Goal: Information Seeking & Learning: Find specific fact

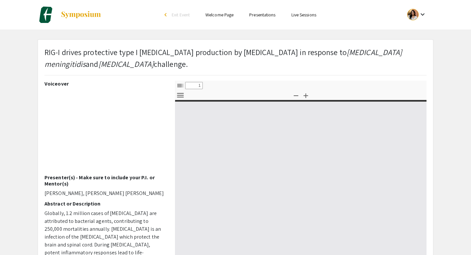
select select "custom"
type input "0"
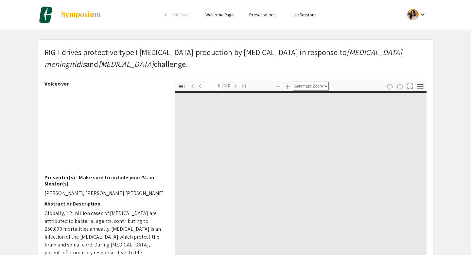
select select "custom"
type input "1"
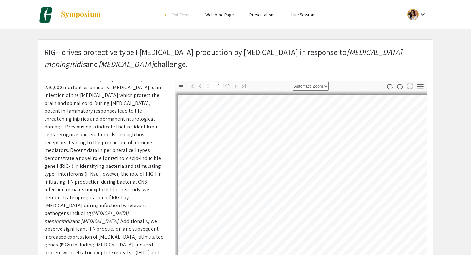
scroll to position [194, 0]
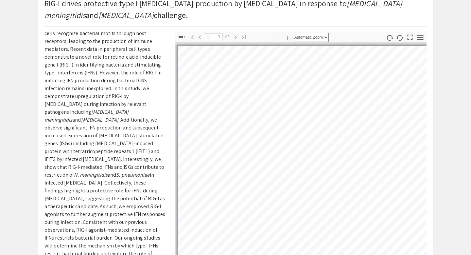
select select "auto"
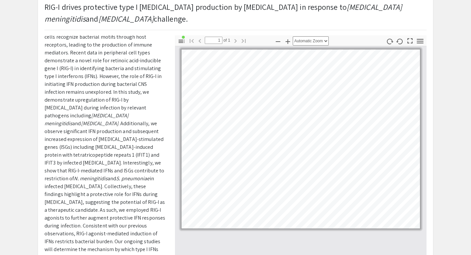
scroll to position [0, 0]
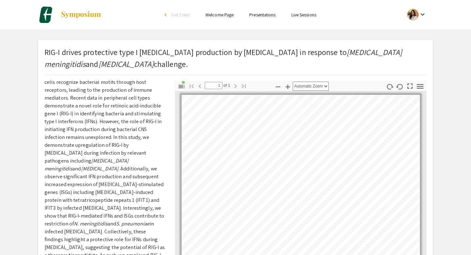
click at [262, 16] on link "Presentations" at bounding box center [262, 15] width 26 height 6
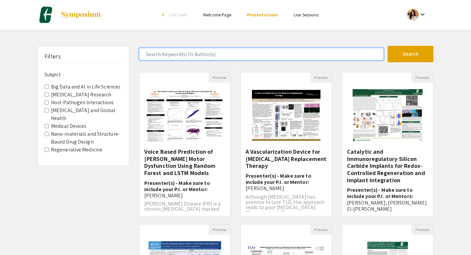
click at [231, 58] on input "Search Keyword(s) Or Author(s)" at bounding box center [261, 54] width 245 height 12
click at [388, 46] on button "Search" at bounding box center [411, 54] width 46 height 16
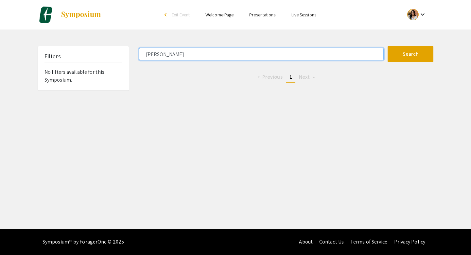
click at [232, 57] on input "[PERSON_NAME]" at bounding box center [261, 54] width 245 height 12
type input "[PERSON_NAME]"
click at [388, 46] on button "Search" at bounding box center [411, 54] width 46 height 16
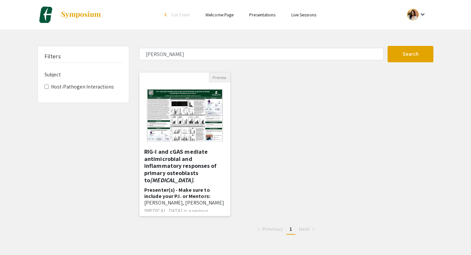
click at [204, 111] on img "Open Presentation <p>RIG-I and cGAS mediate antimicrobial and inflammatory resp…" at bounding box center [184, 114] width 89 height 65
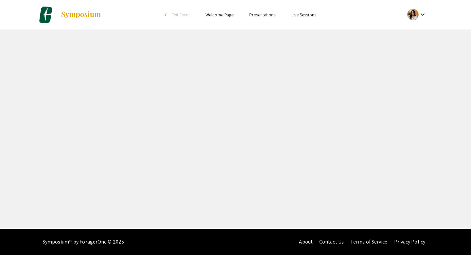
select select "custom"
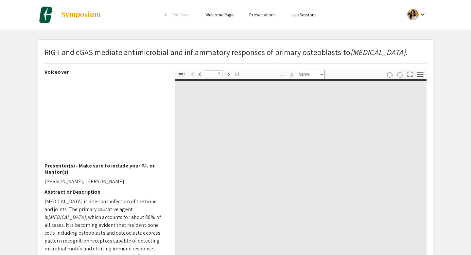
type input "0"
select select "custom"
type input "1"
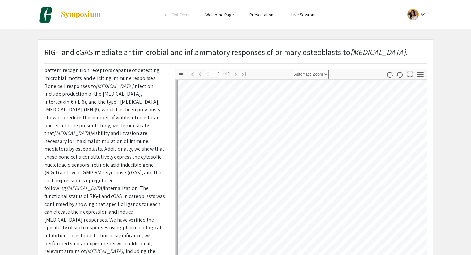
scroll to position [225, 0]
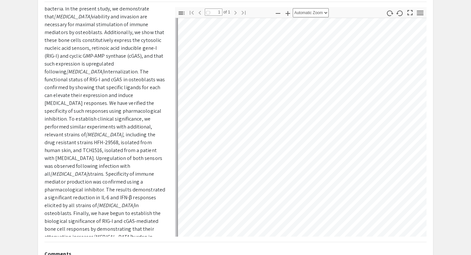
select select "auto"
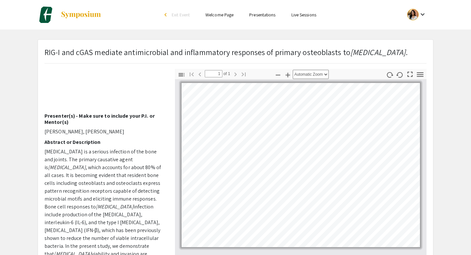
scroll to position [0, 0]
